Goal: Task Accomplishment & Management: Use online tool/utility

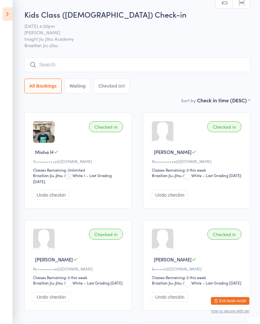
click at [4, 15] on icon at bounding box center [8, 13] width 10 height 13
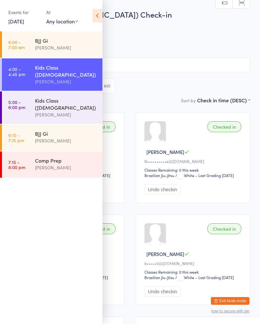
click at [72, 111] on div "[PERSON_NAME]" at bounding box center [66, 114] width 62 height 7
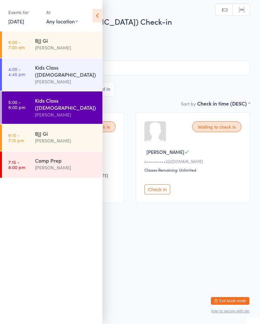
click at [154, 80] on div "All Bookings Waiting 2 Checked in" at bounding box center [130, 79] width 240 height 36
click at [165, 70] on input "search" at bounding box center [130, 68] width 240 height 15
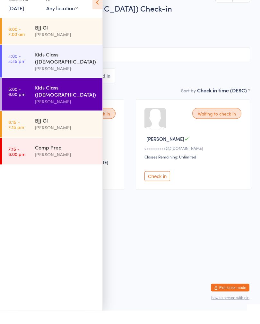
click at [98, 9] on icon at bounding box center [97, 15] width 10 height 13
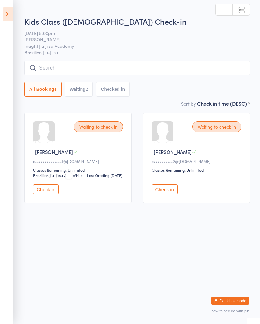
click at [151, 75] on input "search" at bounding box center [136, 68] width 225 height 15
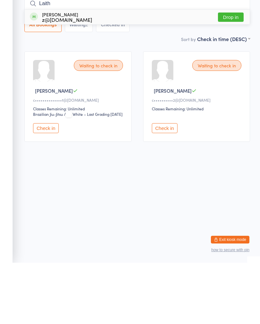
type input "Laith"
click at [233, 74] on button "Drop in" at bounding box center [231, 78] width 26 height 9
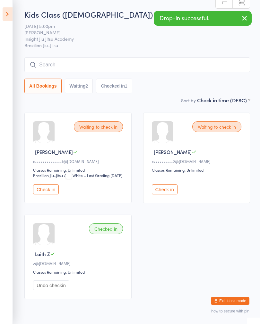
click at [9, 17] on icon at bounding box center [8, 13] width 10 height 13
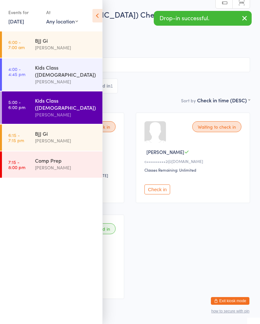
click at [70, 78] on div "[PERSON_NAME]" at bounding box center [66, 81] width 62 height 7
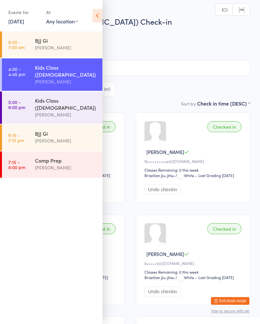
click at [166, 74] on input "search" at bounding box center [130, 68] width 240 height 15
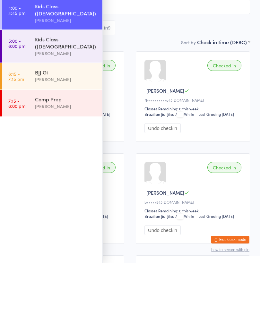
click at [166, 82] on div "All Bookings Waiting Checked in 9" at bounding box center [130, 89] width 240 height 15
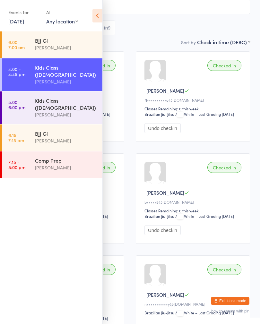
click at [93, 12] on icon at bounding box center [97, 15] width 10 height 13
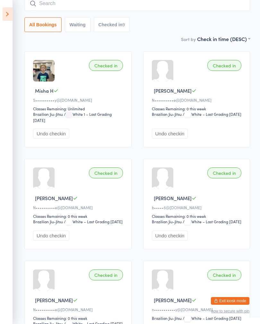
click at [142, 1] on input "search" at bounding box center [136, 3] width 225 height 15
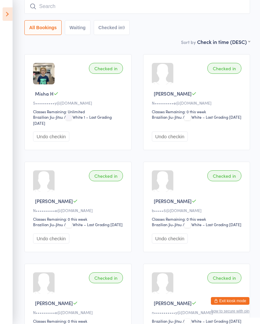
scroll to position [58, 0]
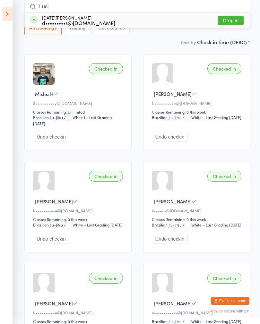
type input "Luci"
click at [231, 13] on div "[DATE][PERSON_NAME] d•••••••••s@[DOMAIN_NAME] Drop in" at bounding box center [137, 20] width 225 height 15
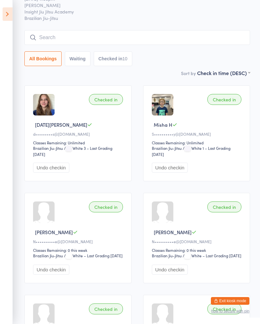
scroll to position [0, 0]
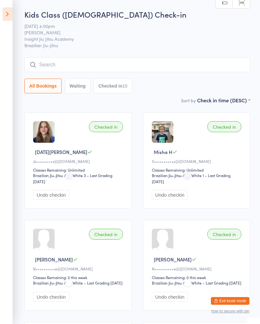
click at [6, 14] on icon at bounding box center [8, 13] width 10 height 13
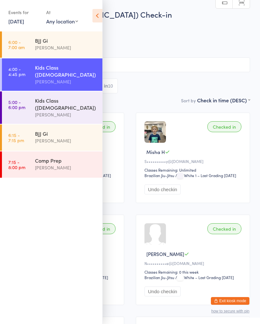
click at [31, 98] on link "5:00 - 6:00 pm Kids Class ([DEMOGRAPHIC_DATA]) [PERSON_NAME]" at bounding box center [52, 107] width 100 height 32
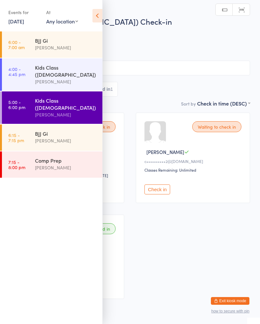
click at [100, 19] on icon at bounding box center [97, 15] width 10 height 13
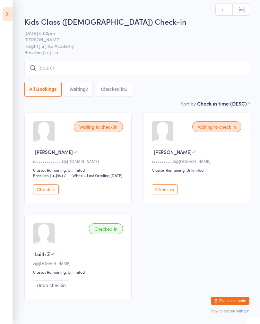
click at [53, 67] on input "search" at bounding box center [136, 68] width 225 height 15
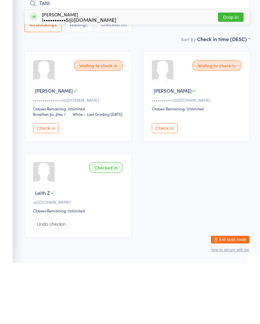
type input "Tahli"
click at [235, 74] on button "Drop in" at bounding box center [231, 78] width 26 height 9
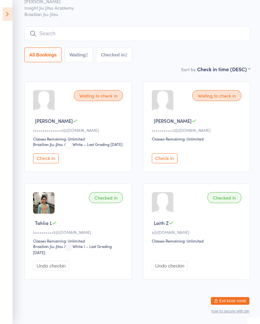
click at [46, 163] on button "Check in" at bounding box center [46, 158] width 26 height 10
